Goal: Communication & Community: Answer question/provide support

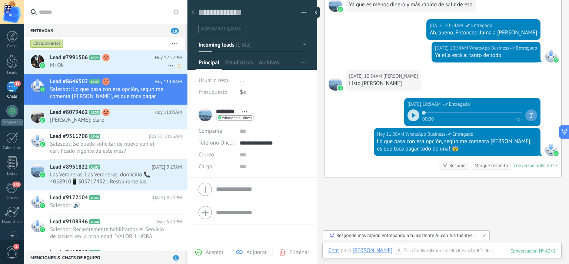
click at [62, 64] on span "M: Ok" at bounding box center [109, 65] width 118 height 7
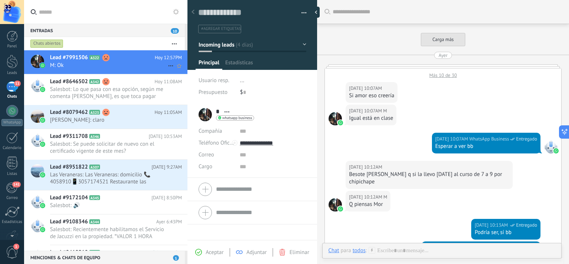
scroll to position [509, 0]
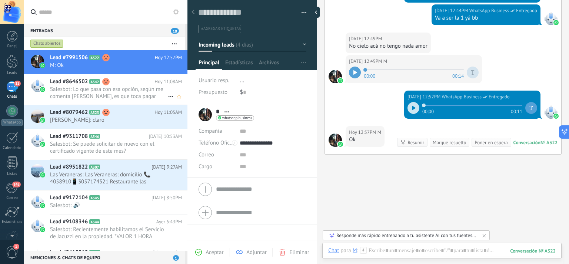
click at [121, 94] on span "Salesbot: Lo que pasa con esa opción, según me comenta [PERSON_NAME], es que to…" at bounding box center [109, 93] width 118 height 14
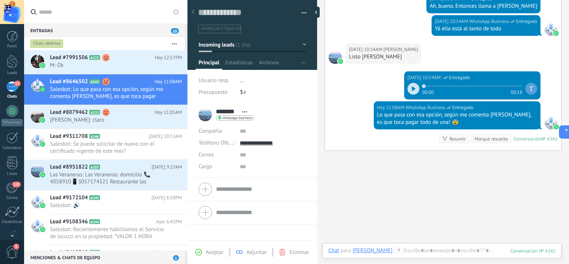
scroll to position [667, 0]
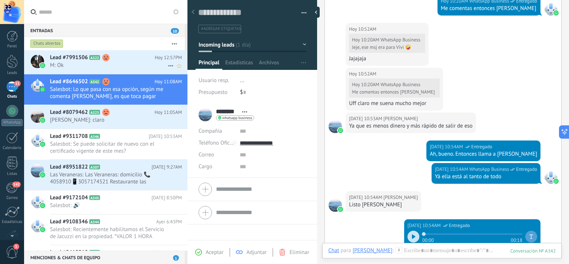
click at [119, 63] on span "M: Ok" at bounding box center [109, 65] width 118 height 7
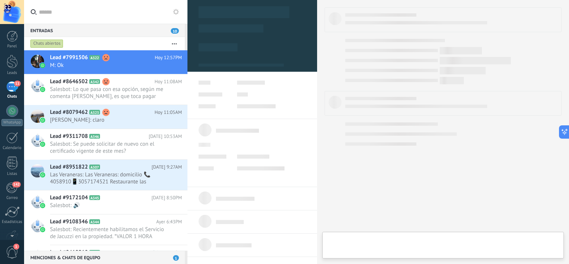
type textarea "**********"
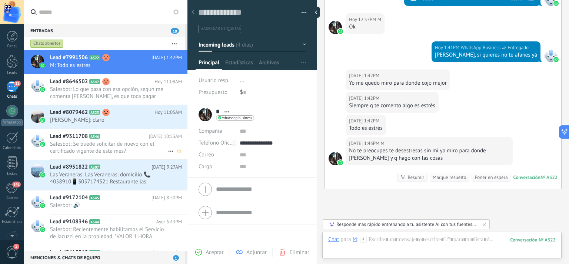
scroll to position [668, 0]
